Goal: Transaction & Acquisition: Download file/media

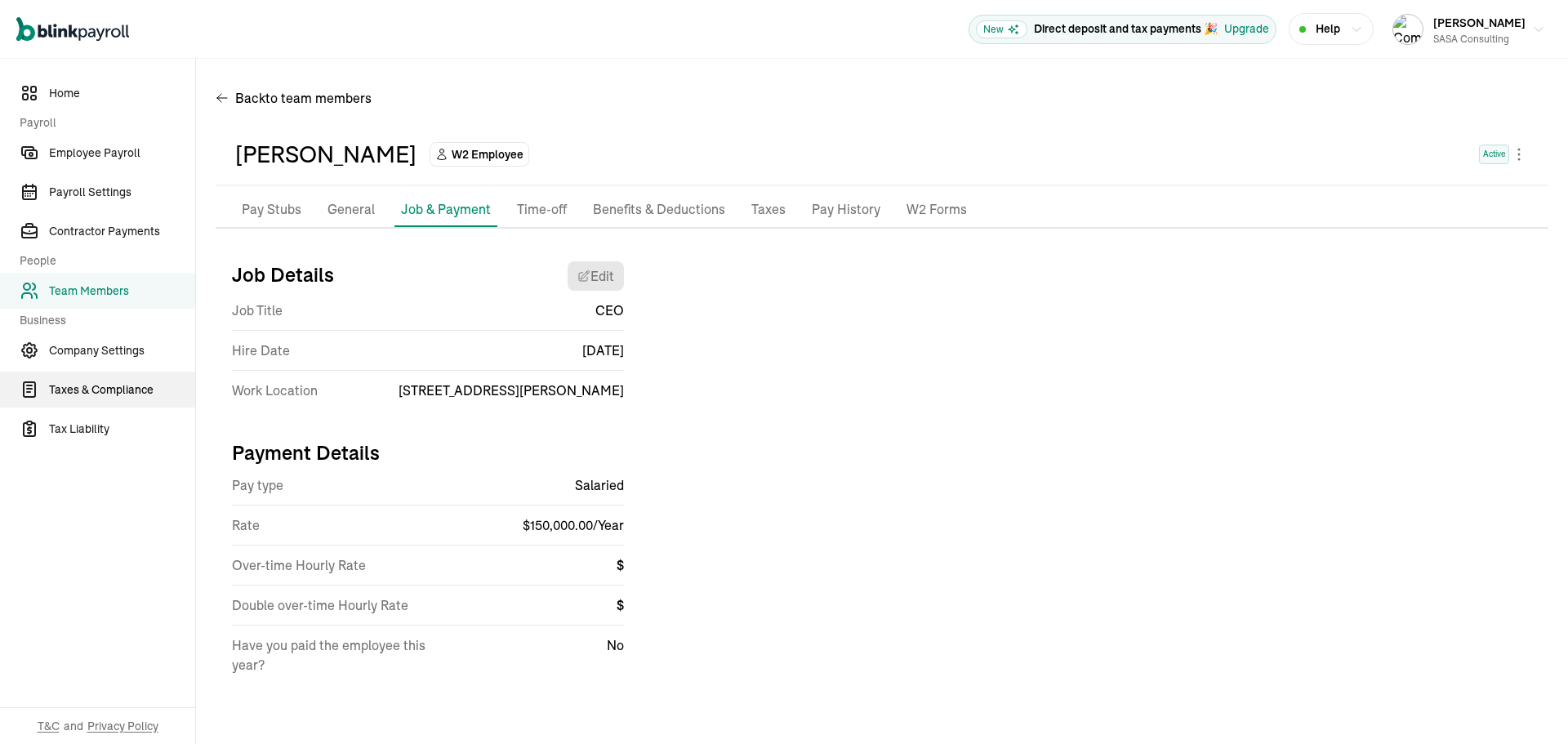
click at [113, 388] on span "Taxes & Compliance" at bounding box center [122, 390] width 146 height 17
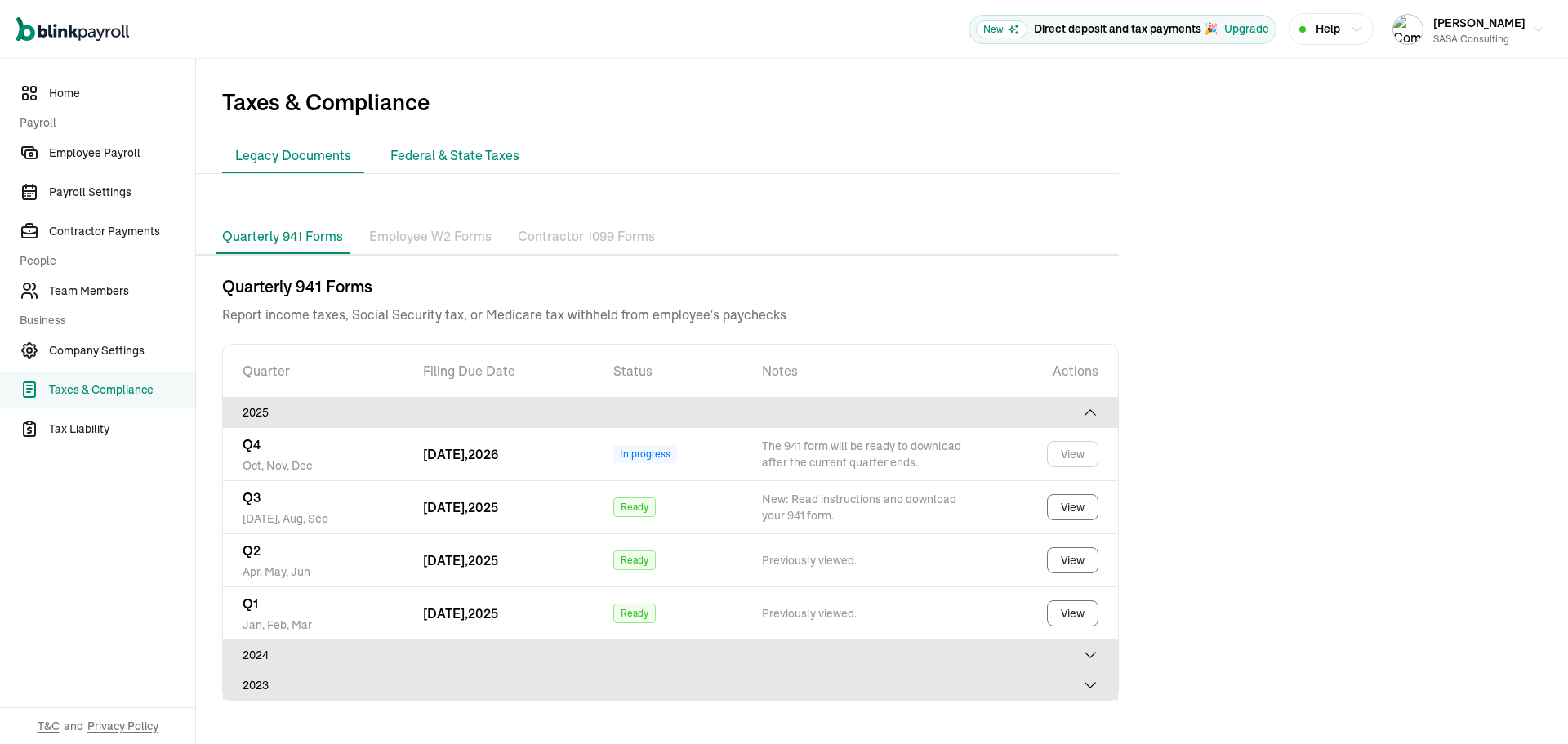
click at [447, 149] on li "Federal & State Taxes" at bounding box center [455, 156] width 155 height 34
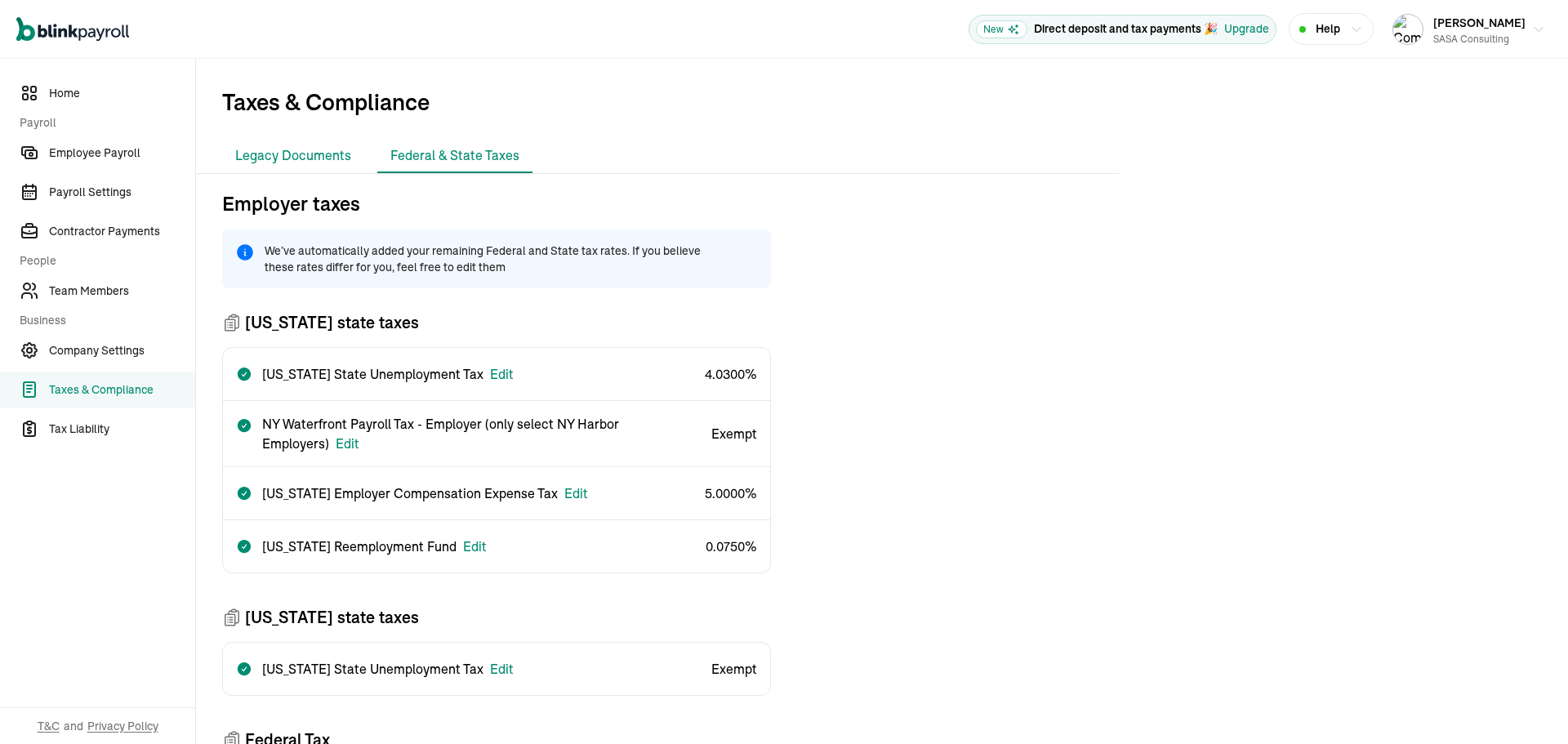
click at [310, 157] on li "Legacy Documents" at bounding box center [293, 156] width 142 height 34
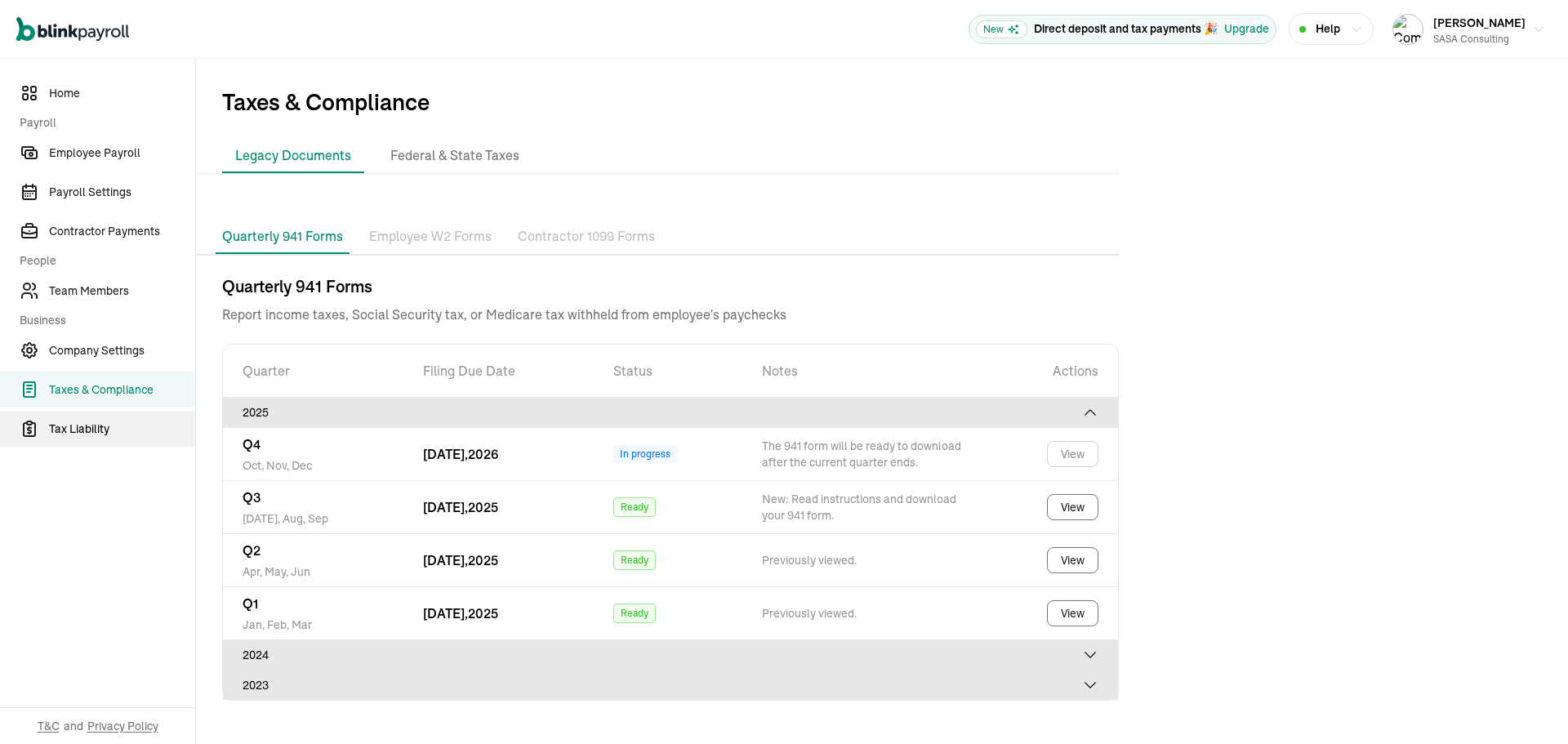
click at [107, 427] on span "Tax Liability" at bounding box center [122, 428] width 146 height 17
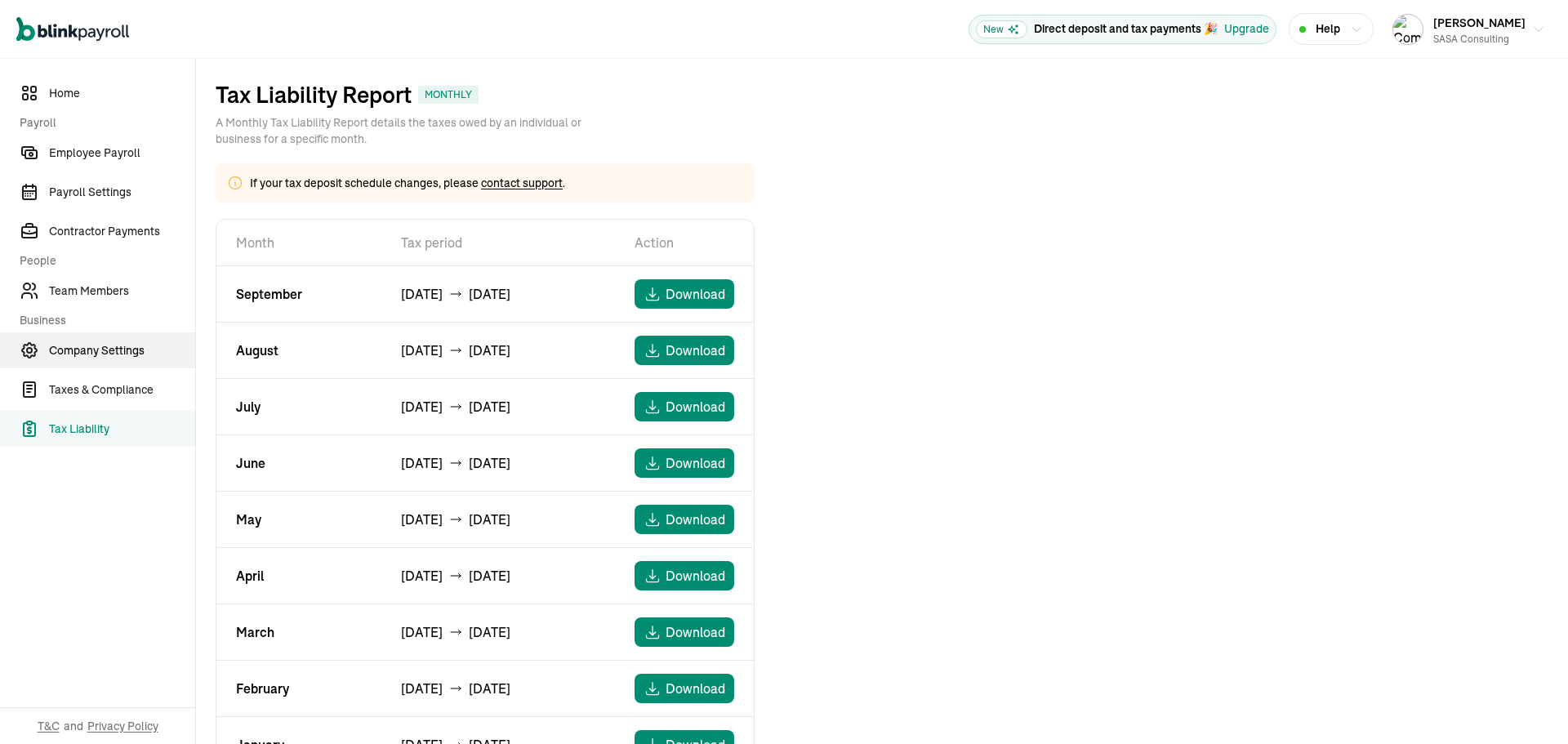
click at [93, 357] on span "Company Settings" at bounding box center [122, 350] width 146 height 17
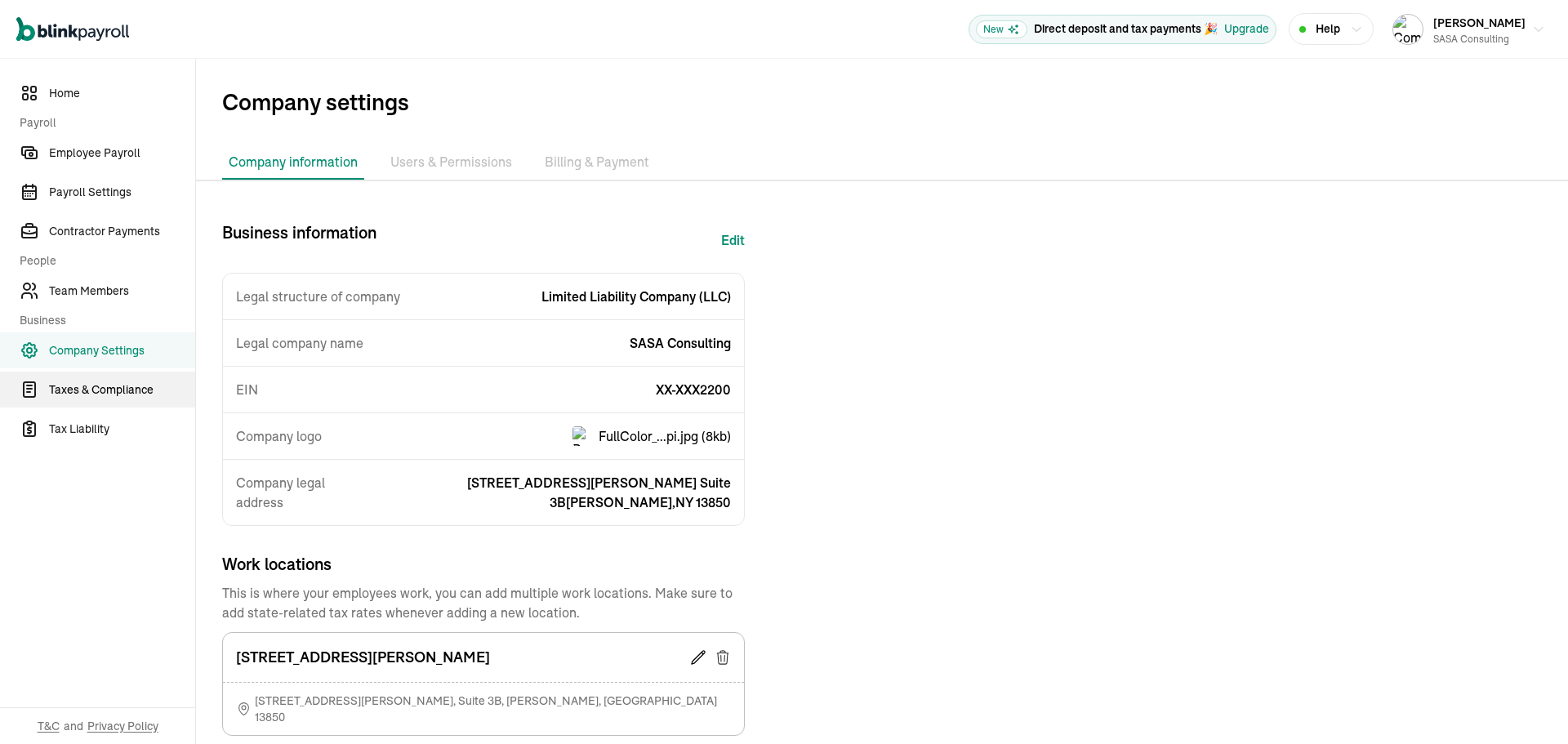
click at [130, 392] on span "Taxes & Compliance" at bounding box center [122, 390] width 146 height 17
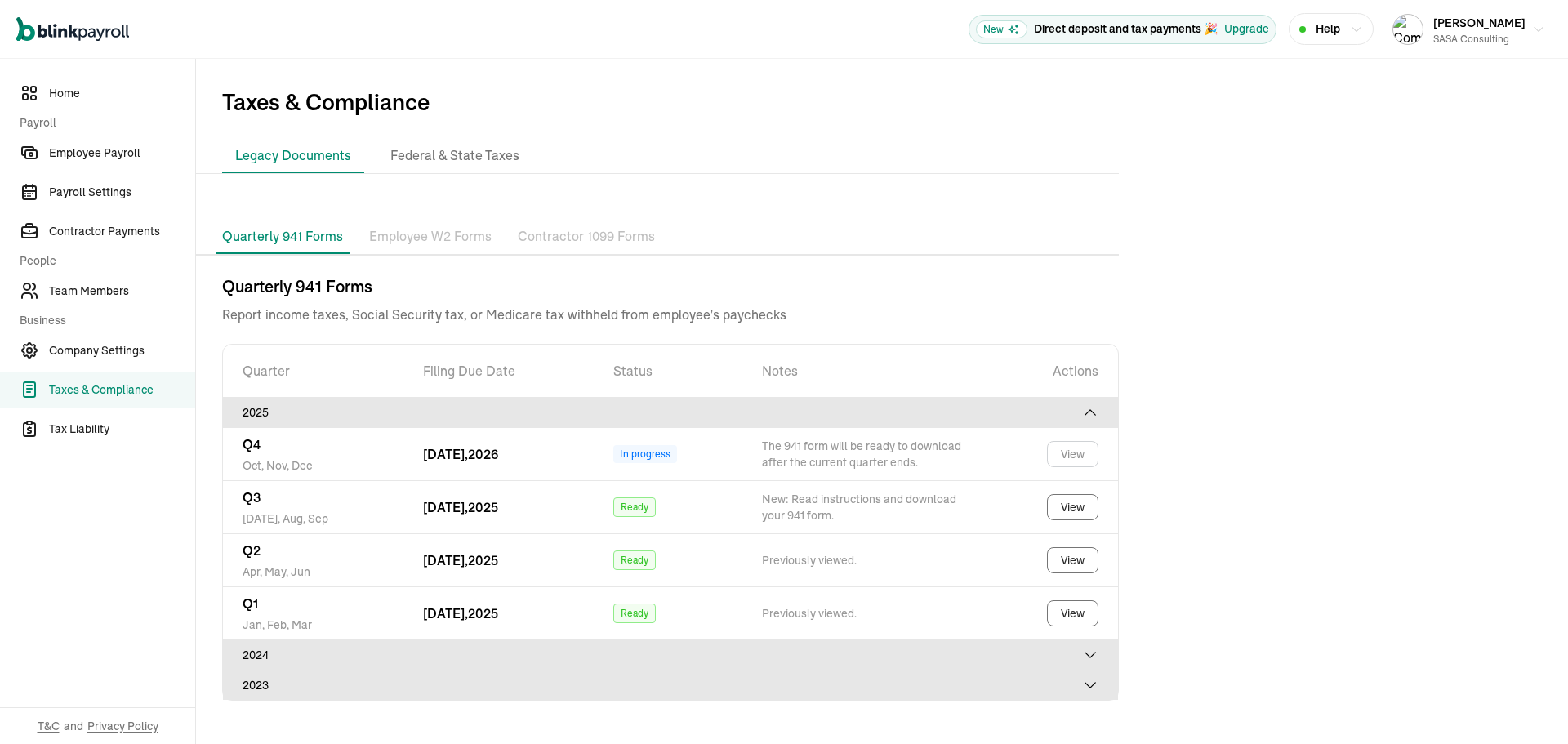
click at [1085, 653] on icon at bounding box center [1090, 655] width 16 height 16
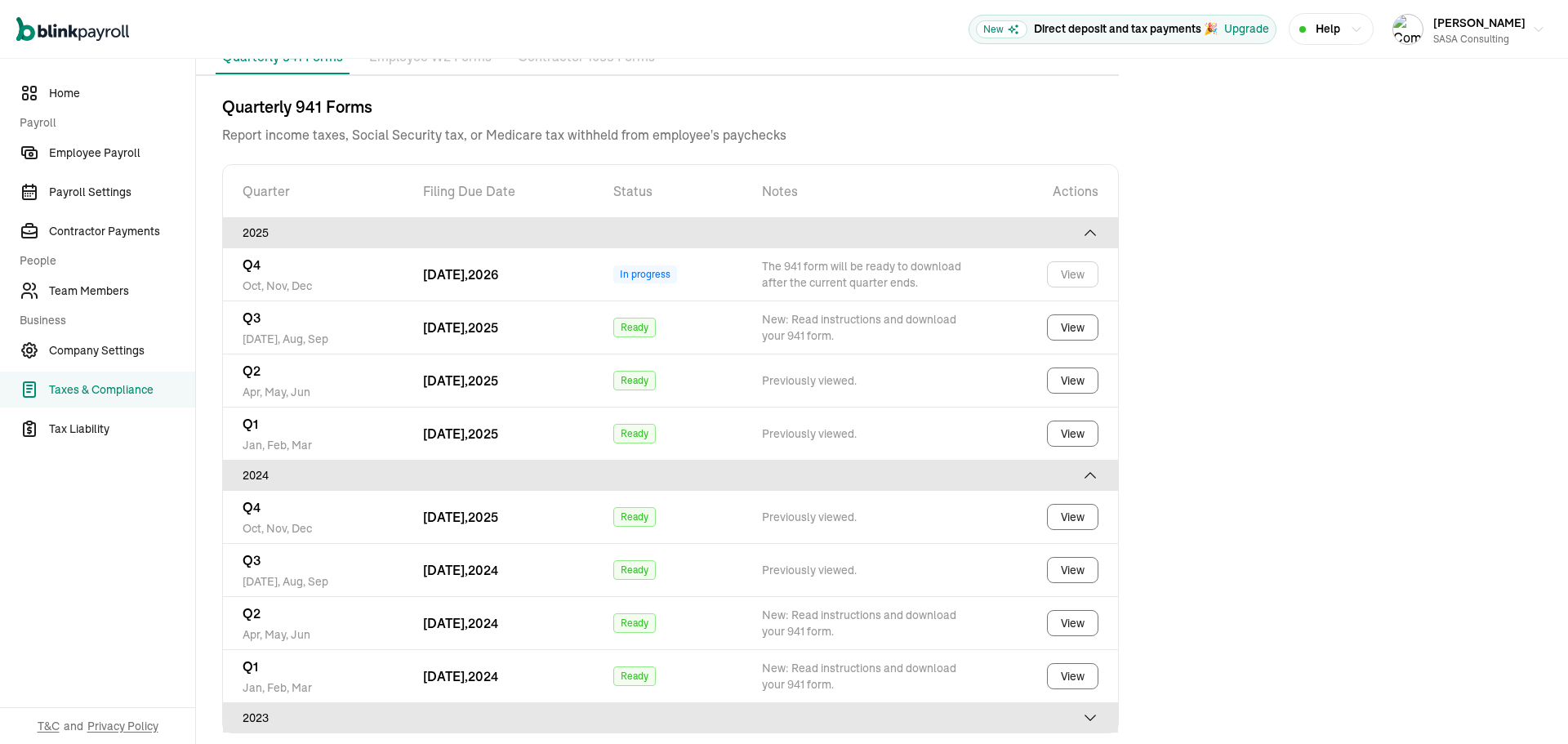
scroll to position [185, 0]
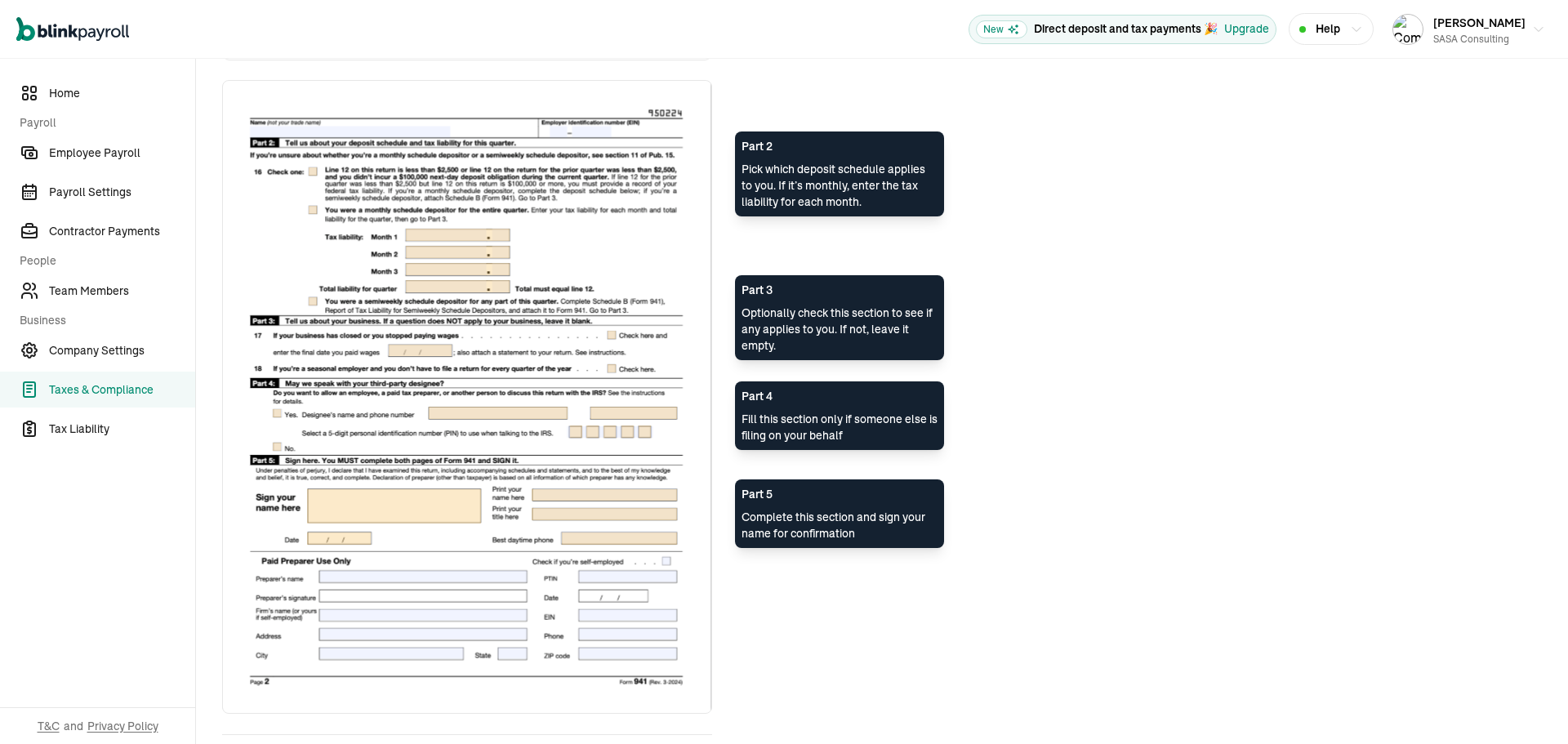
scroll to position [1158, 0]
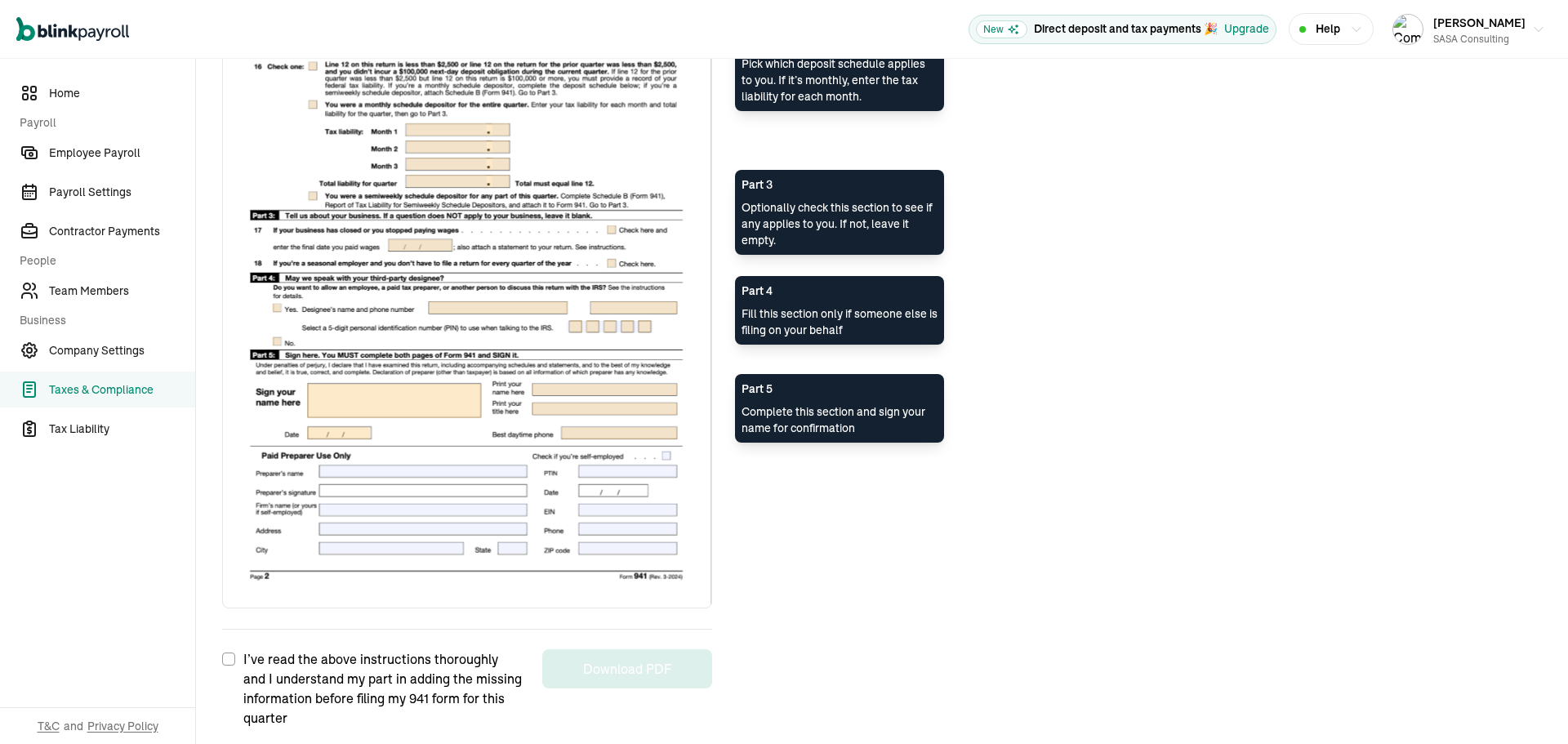
click at [226, 659] on input "I’ve read the above instructions thoroughly and I understand my part in adding …" at bounding box center [229, 659] width 14 height 13
checkbox input "true"
click at [649, 658] on button "Download PDF" at bounding box center [626, 668] width 170 height 40
